Goal: Transaction & Acquisition: Purchase product/service

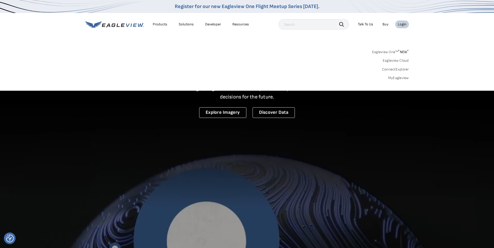
click at [401, 78] on link "MyEagleview" at bounding box center [399, 78] width 21 height 5
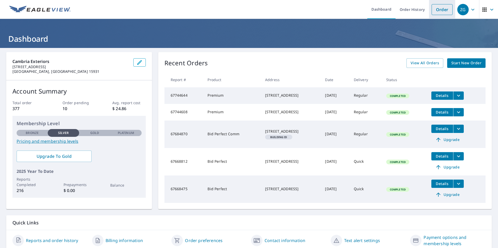
click at [432, 6] on link "Order" at bounding box center [442, 9] width 21 height 11
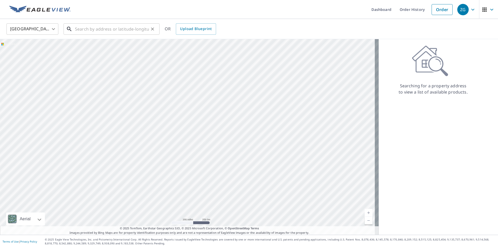
click at [133, 30] on input "text" at bounding box center [112, 29] width 74 height 15
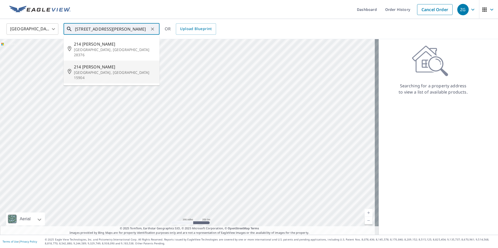
click at [107, 64] on span "214 [PERSON_NAME]" at bounding box center [114, 67] width 81 height 6
type input "[STREET_ADDRESS][PERSON_NAME]"
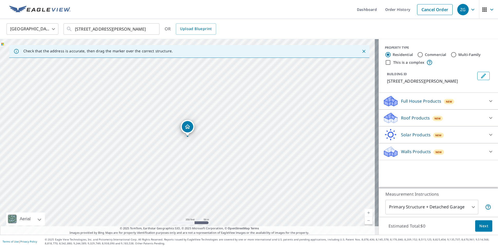
click at [479, 118] on div "Roof Products New" at bounding box center [434, 118] width 102 height 12
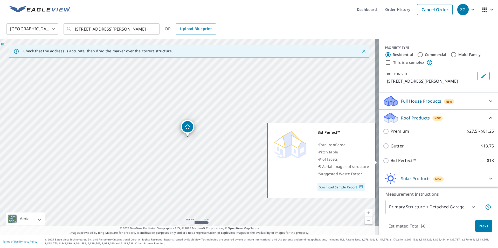
click at [383, 162] on input "Bid Perfect™ $18" at bounding box center [387, 161] width 8 height 6
checkbox input "true"
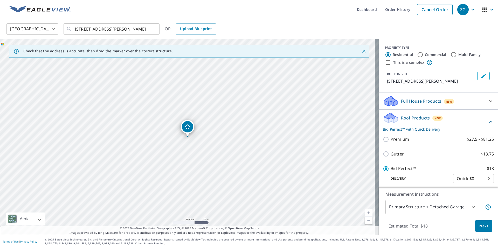
click at [478, 223] on button "Next" at bounding box center [483, 227] width 17 height 12
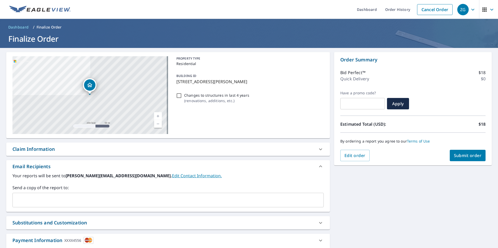
click at [460, 149] on div "By ordering a report you agree to our Terms of Use" at bounding box center [413, 141] width 145 height 17
click at [455, 154] on span "Submit order" at bounding box center [468, 156] width 28 height 6
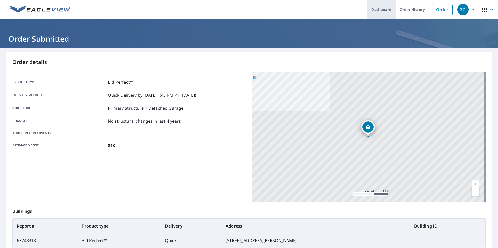
click at [372, 11] on link "Dashboard" at bounding box center [381, 9] width 28 height 19
